Goal: Task Accomplishment & Management: Manage account settings

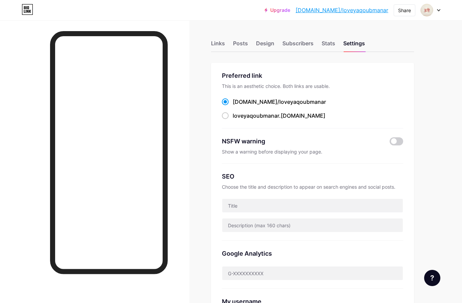
click at [417, 55] on div "Links Posts Design Subscribers Stats Settings Preferred link This is an aesthet…" at bounding box center [221, 277] width 443 height 515
click at [309, 45] on div "Subscribers" at bounding box center [297, 45] width 31 height 12
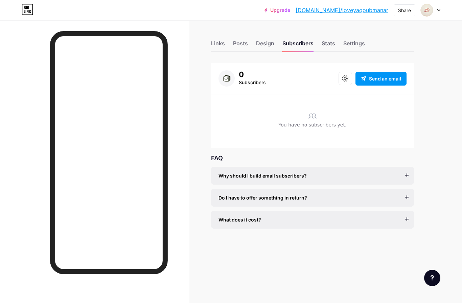
click at [348, 84] on button at bounding box center [346, 79] width 14 height 14
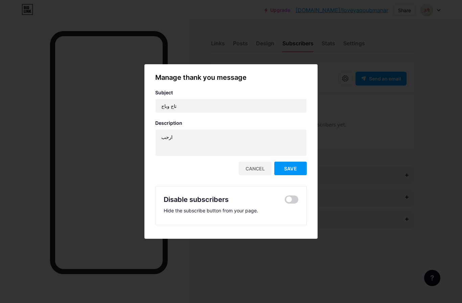
click at [343, 83] on div at bounding box center [231, 151] width 462 height 303
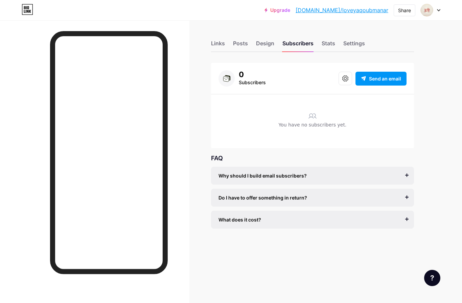
click at [387, 171] on div "Why should I build email subscribers? Email is the only reliable medium to buil…" at bounding box center [312, 176] width 203 height 18
click at [380, 169] on div "Why should I build email subscribers? Email is the only reliable medium to buil…" at bounding box center [312, 176] width 203 height 18
click at [271, 41] on div "Design" at bounding box center [265, 45] width 18 height 12
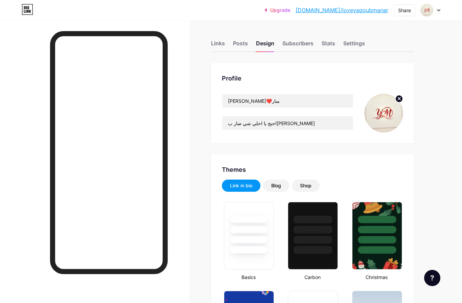
type input "#000000"
click at [224, 43] on div "Links" at bounding box center [218, 45] width 14 height 12
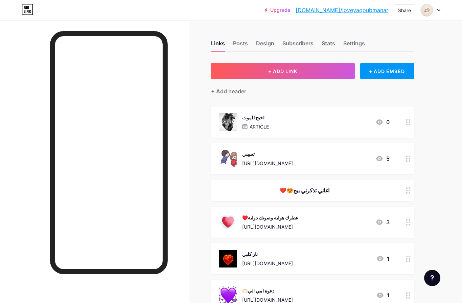
click at [332, 76] on button "+ ADD LINK" at bounding box center [283, 71] width 144 height 16
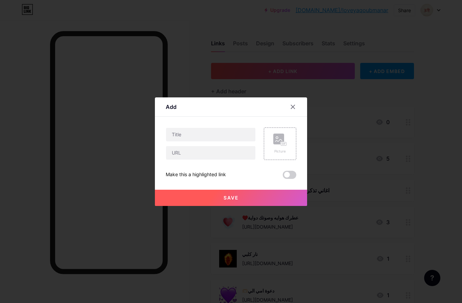
click at [302, 113] on div at bounding box center [297, 107] width 20 height 12
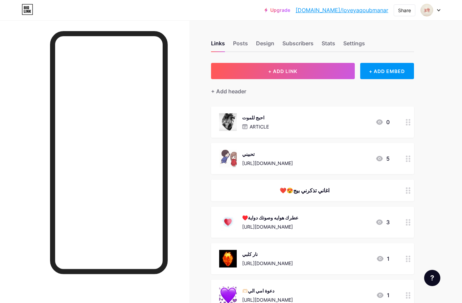
click at [390, 64] on div "+ ADD EMBED" at bounding box center [387, 71] width 54 height 16
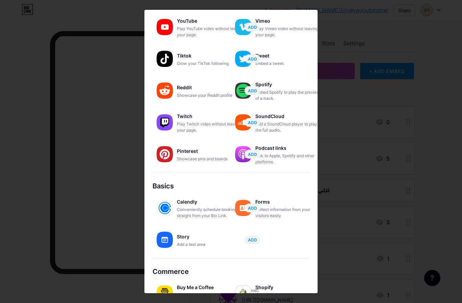
scroll to position [42, 0]
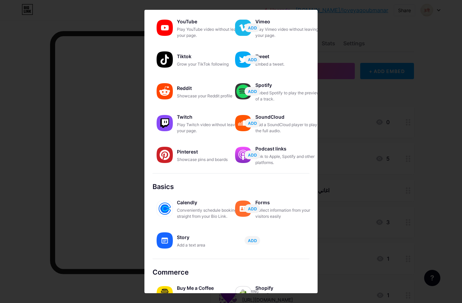
click at [67, 131] on div at bounding box center [231, 151] width 462 height 303
